Goal: Transaction & Acquisition: Subscribe to service/newsletter

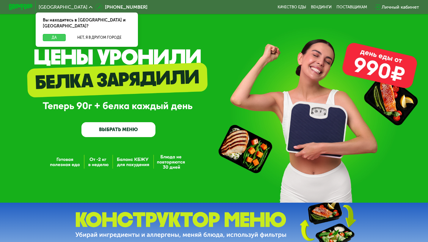
click at [57, 34] on button "Да" at bounding box center [54, 37] width 23 height 7
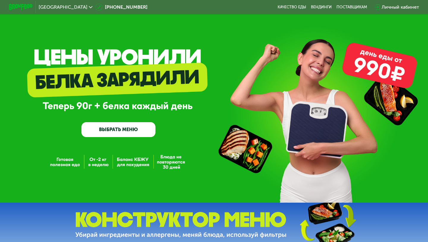
scroll to position [8, 0]
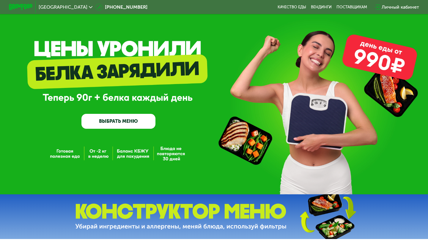
click at [124, 123] on link "ВЫБРАТЬ МЕНЮ" at bounding box center [119, 121] width 74 height 15
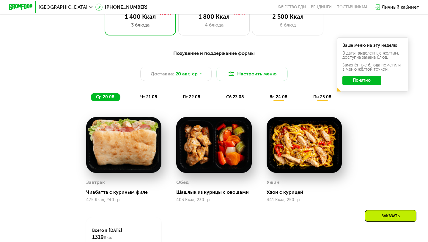
scroll to position [283, 0]
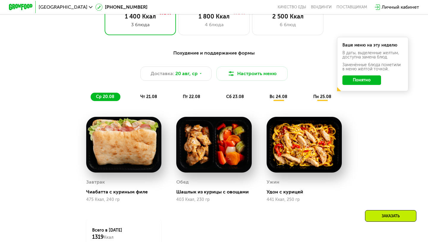
click at [368, 78] on button "Понятно" at bounding box center [362, 80] width 39 height 10
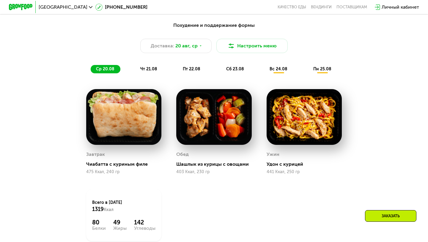
scroll to position [312, 0]
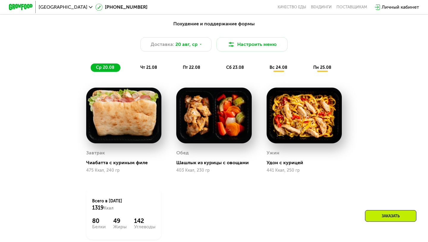
click at [147, 69] on span "чт 21.08" at bounding box center [148, 67] width 17 height 5
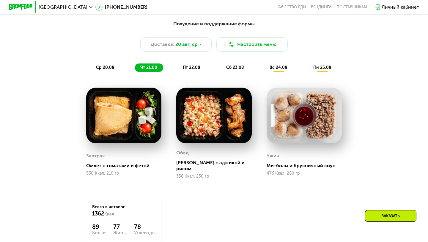
click at [110, 67] on span "ср 20.08" at bounding box center [105, 67] width 18 height 5
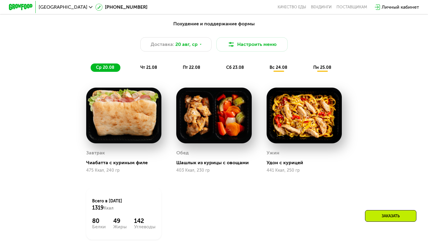
click at [156, 69] on span "чт 21.08" at bounding box center [148, 67] width 17 height 5
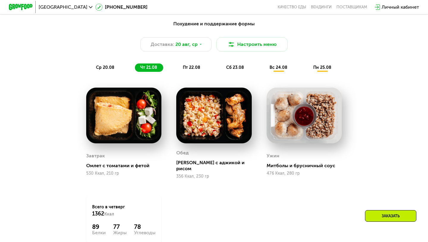
click at [195, 66] on span "пт 22.08" at bounding box center [192, 67] width 18 height 5
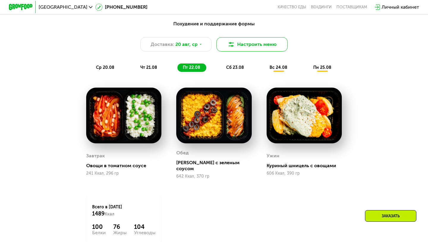
click at [258, 45] on button "Настроить меню" at bounding box center [252, 44] width 71 height 14
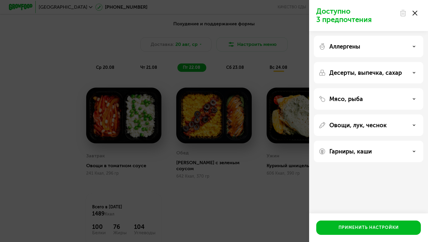
click at [277, 162] on div "Доступно 3 предпочтения Аллергены Десерты, выпечка, сахар Мясо, рыба Овощи, лук…" at bounding box center [214, 121] width 428 height 242
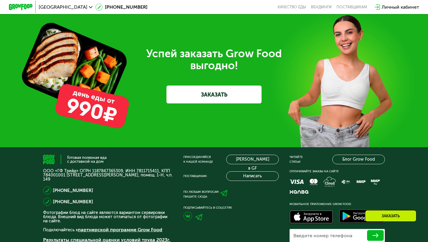
scroll to position [1743, 0]
